Goal: Task Accomplishment & Management: Manage account settings

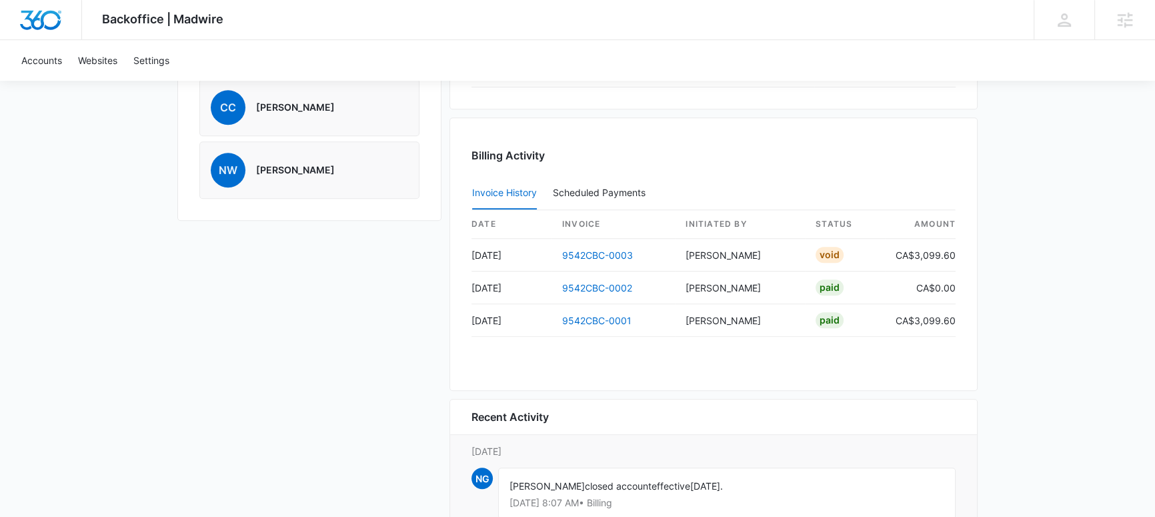
scroll to position [1180, 0]
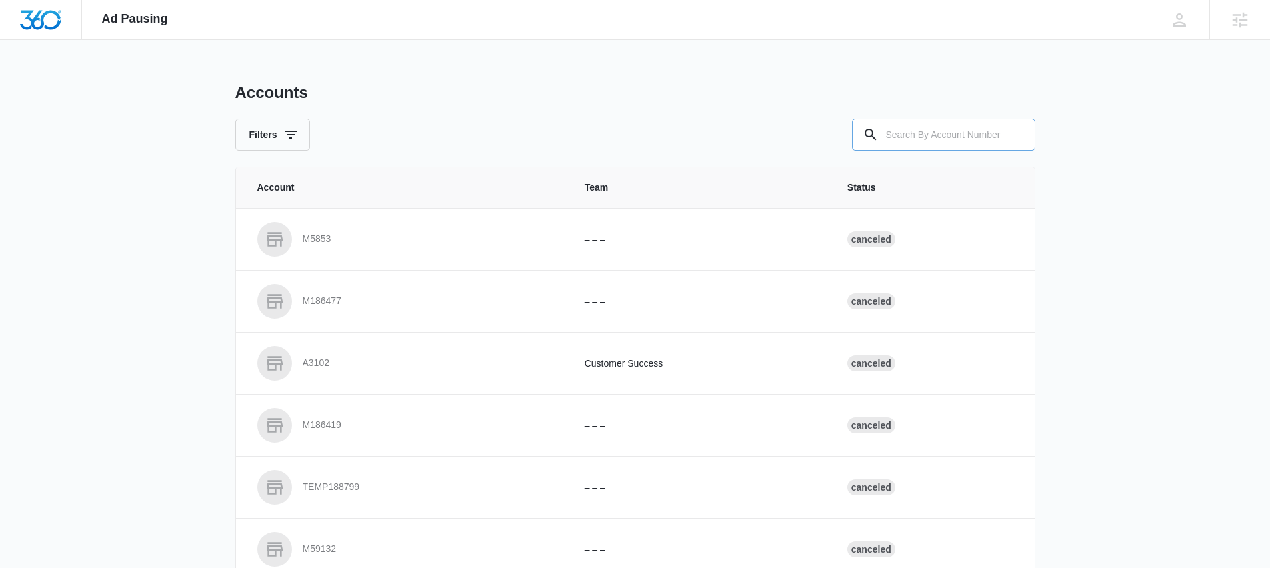
click at [948, 126] on input "text" at bounding box center [943, 135] width 183 height 32
type input "M32773"
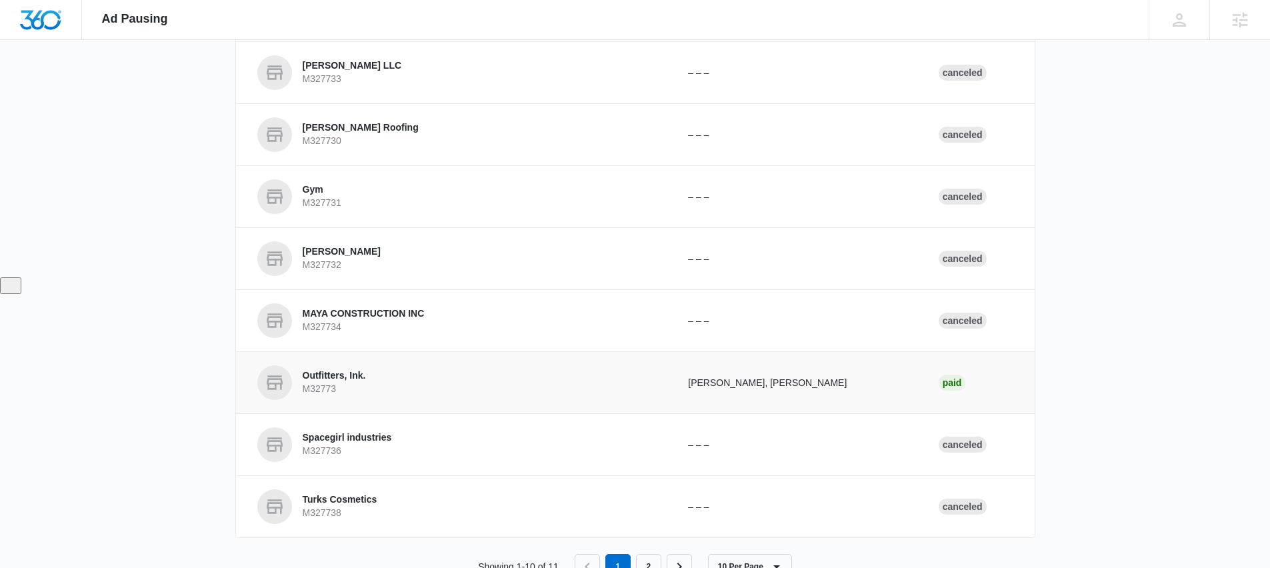
scroll to position [334, 0]
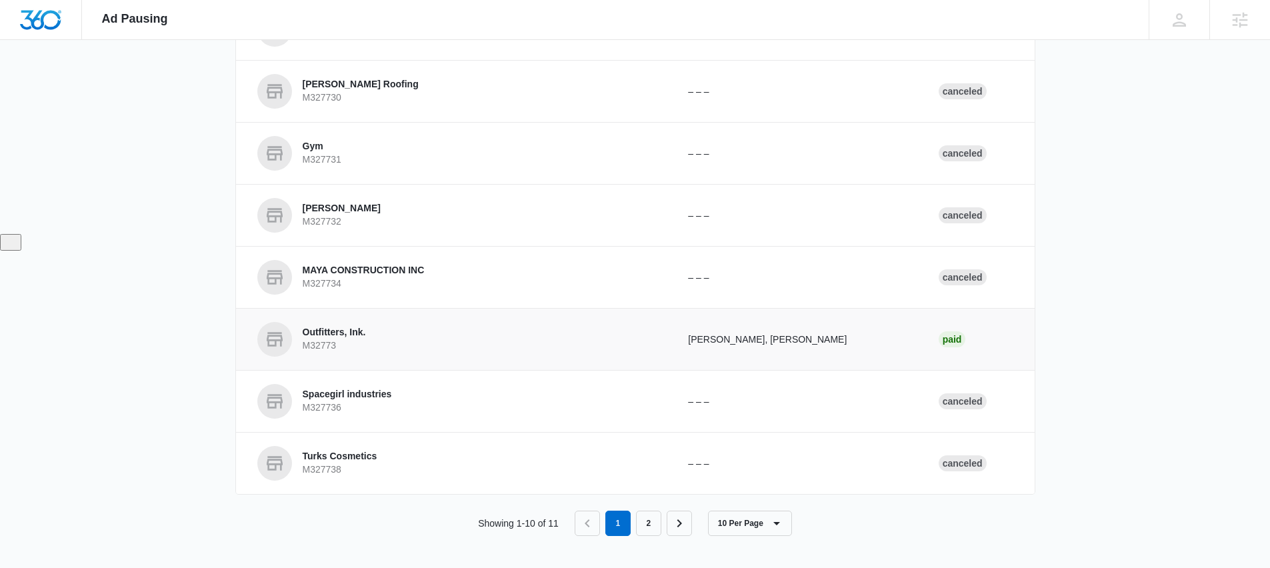
click at [349, 331] on p "Outfitters, Ink." at bounding box center [334, 332] width 63 height 13
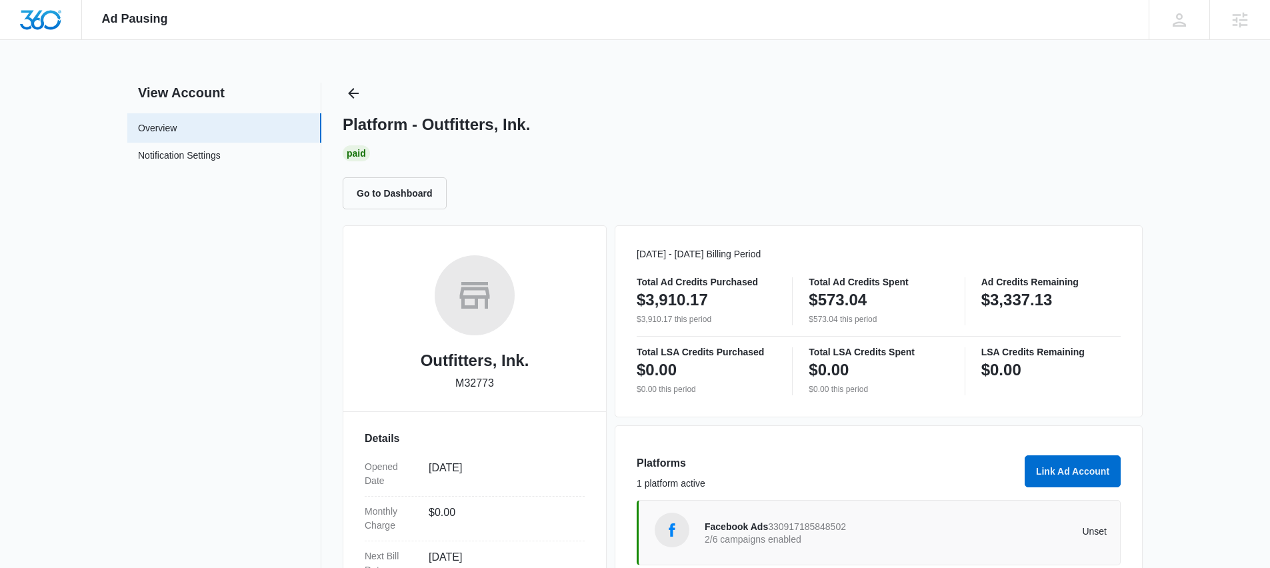
scroll to position [242, 0]
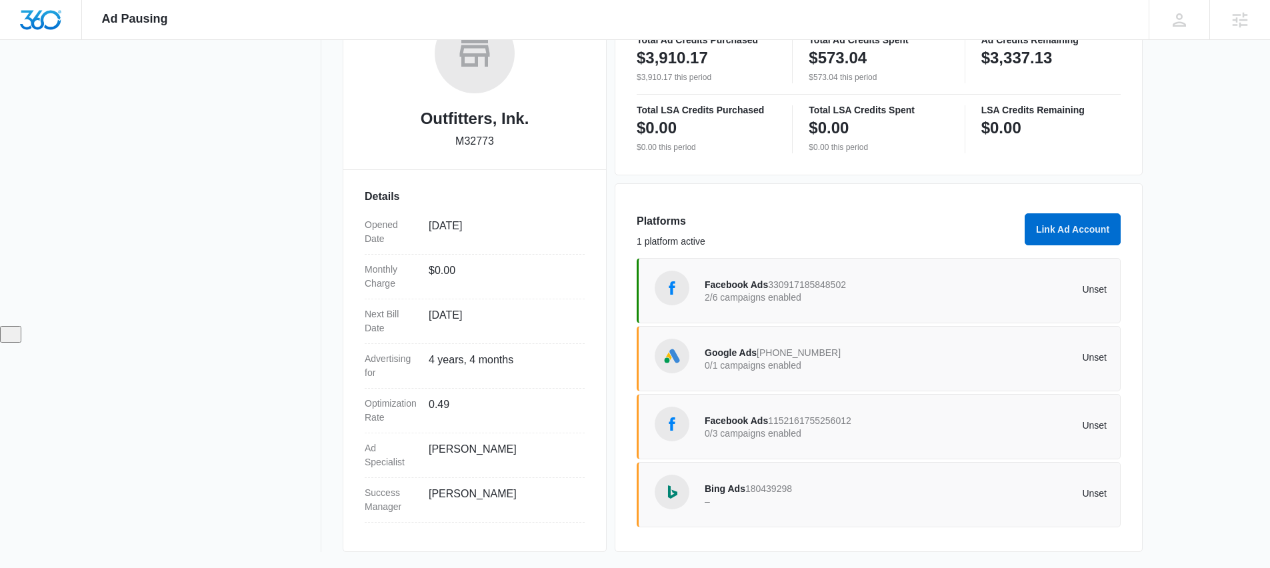
click at [788, 283] on span "330917185848502" at bounding box center [807, 284] width 78 height 11
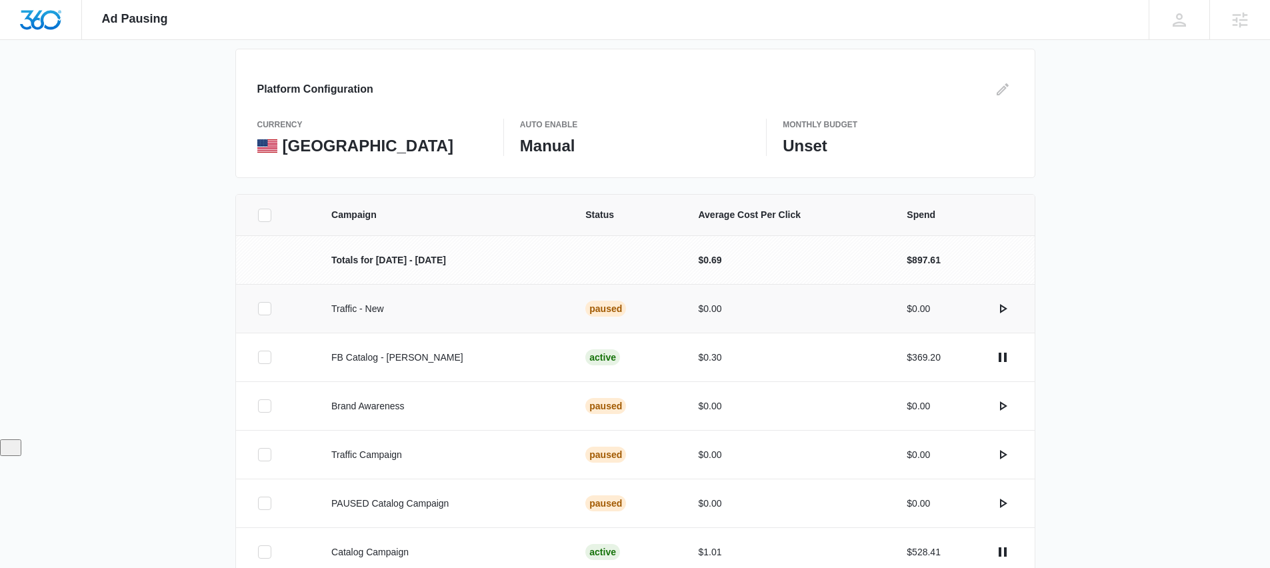
scroll to position [199, 0]
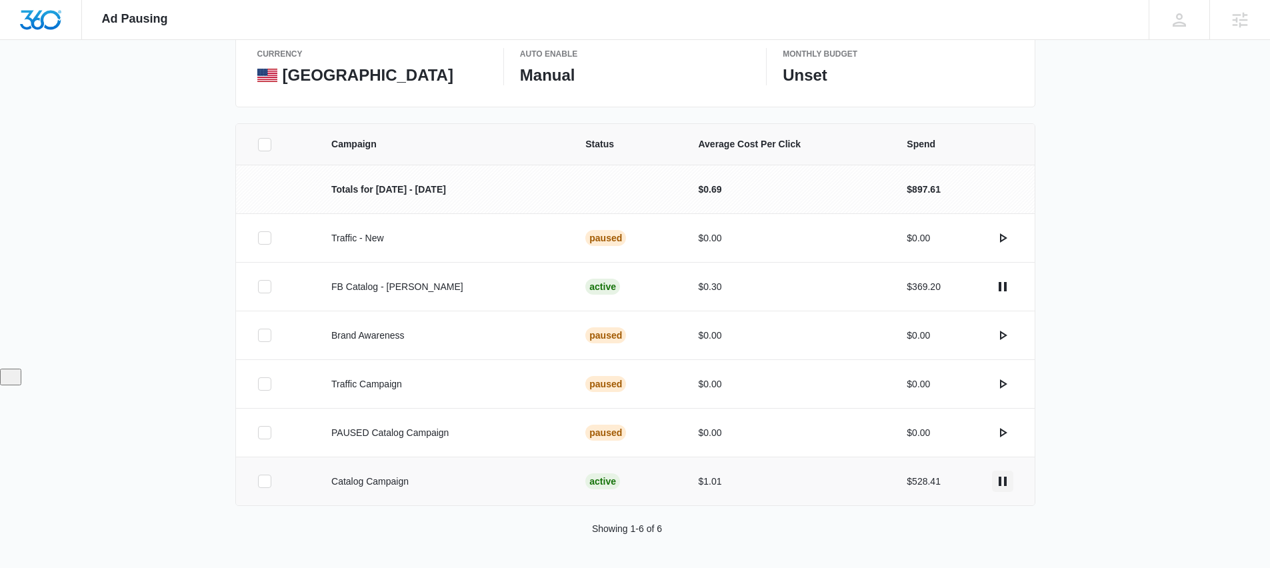
click at [1003, 481] on icon "actions.pause" at bounding box center [1003, 481] width 8 height 9
click at [382, 481] on p "Catalog Campaign" at bounding box center [442, 482] width 222 height 14
click at [405, 477] on p "Catalog Campaign" at bounding box center [442, 482] width 222 height 14
click at [122, 189] on div "Campaign Status Average Cost Per Click Spend Totals for Aug 18 - Sep 17 $0.69 $…" at bounding box center [635, 345] width 1270 height 445
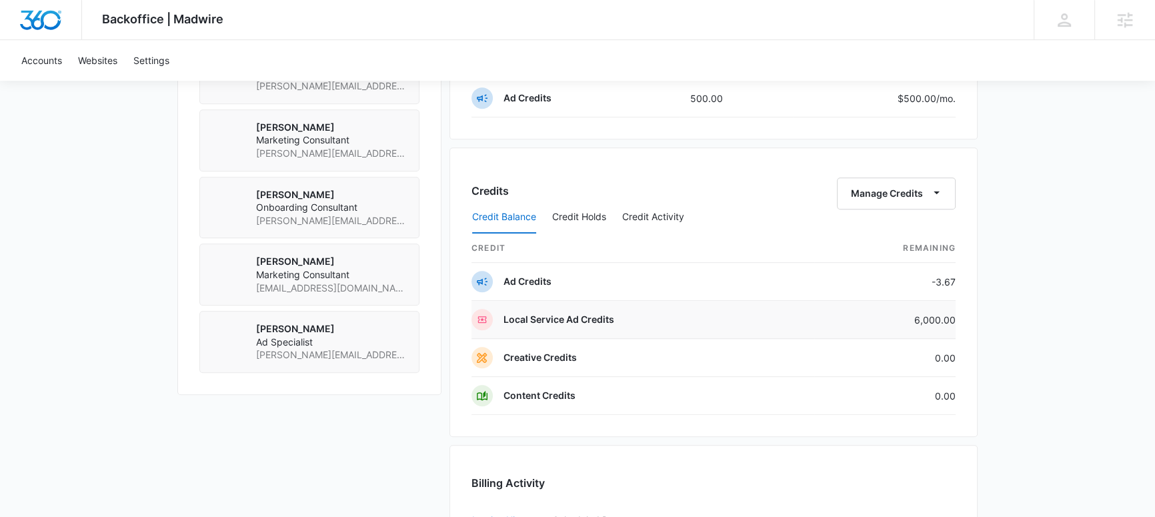
scroll to position [1080, 0]
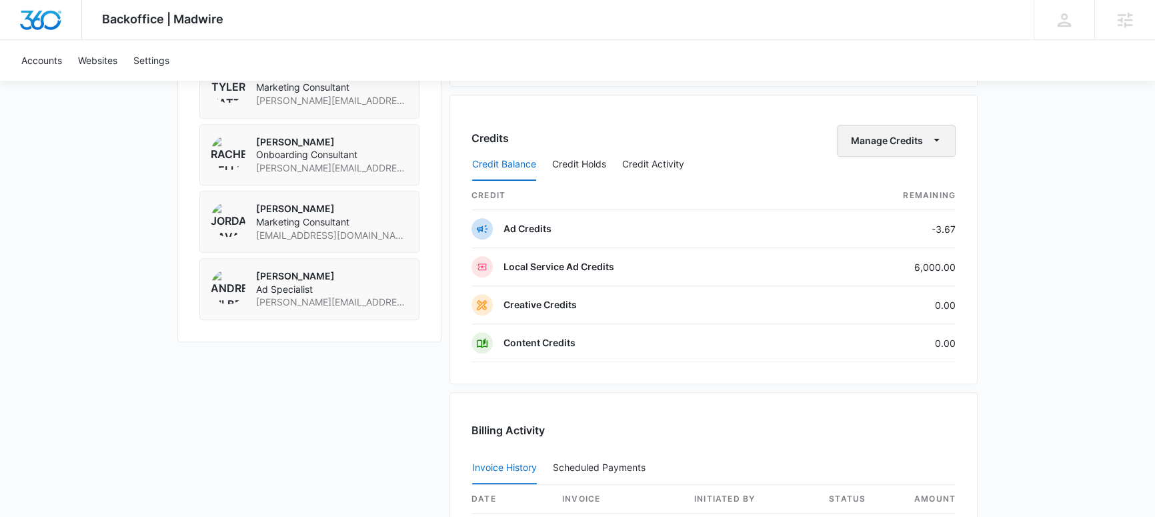
click at [929, 137] on icon "button" at bounding box center [936, 140] width 14 height 14
click at [881, 185] on div "Transfer Credits" at bounding box center [889, 181] width 70 height 9
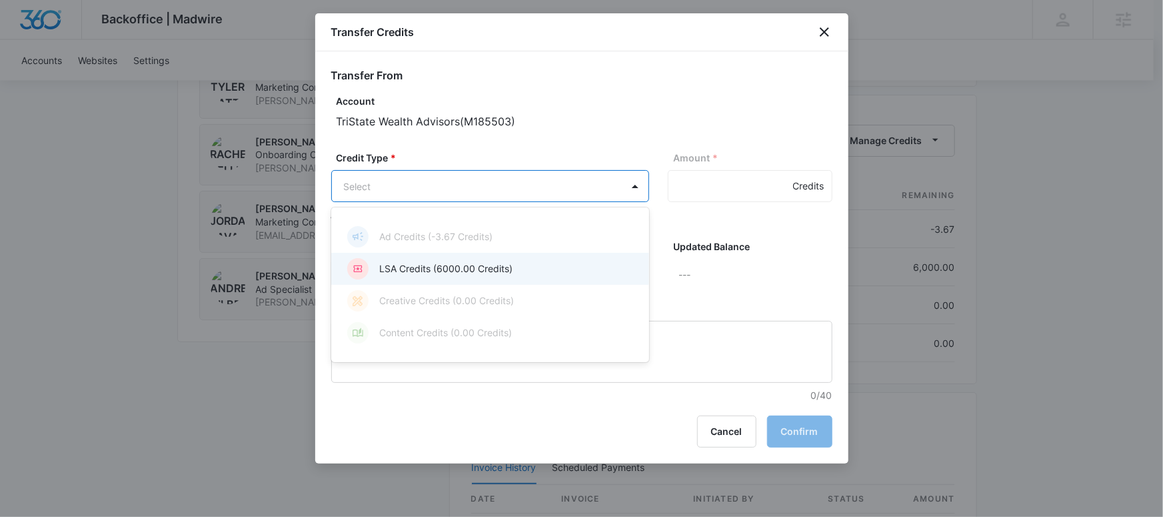
click at [400, 269] on p "LSA Credits (6000.00 Credits)" at bounding box center [445, 268] width 133 height 14
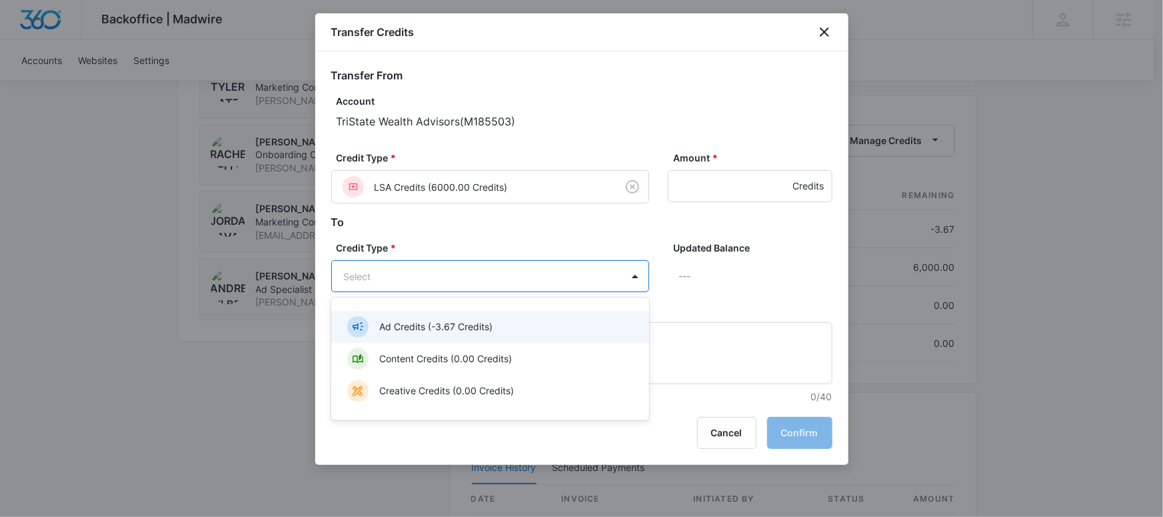
click at [421, 327] on p "Ad Credits (-3.67 Credits)" at bounding box center [435, 326] width 113 height 14
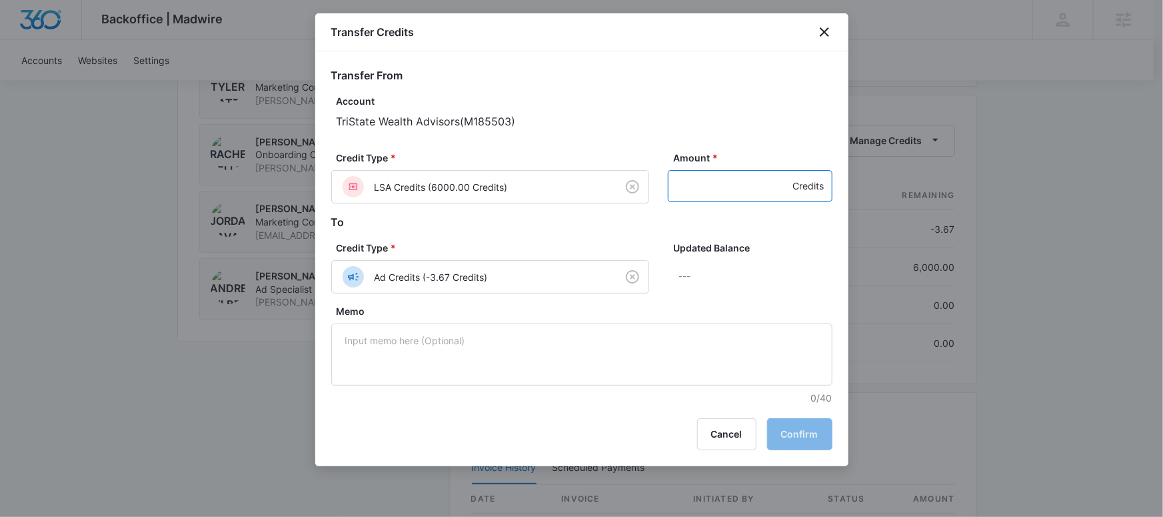
click at [702, 183] on input "Amount *" at bounding box center [750, 186] width 165 height 32
type input "6"
type input "3000"
click at [800, 437] on button "Confirm" at bounding box center [799, 434] width 65 height 32
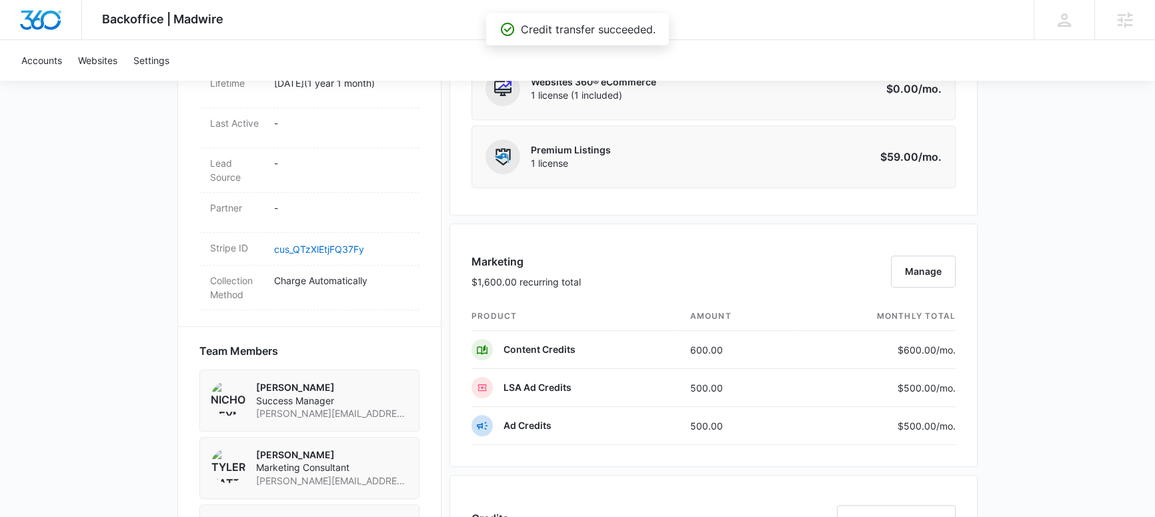
scroll to position [0, 0]
